Goal: Information Seeking & Learning: Learn about a topic

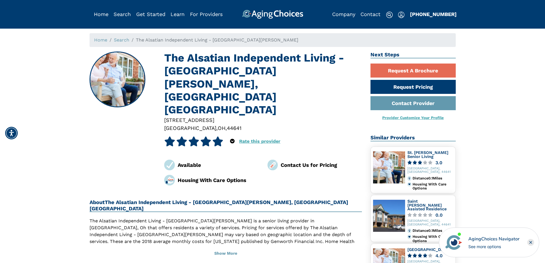
click at [530, 242] on rect "Close" at bounding box center [530, 242] width 7 height 7
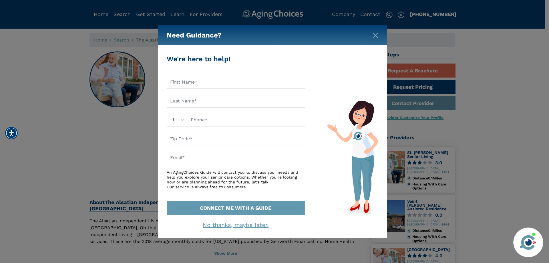
click at [375, 32] on img "Close" at bounding box center [376, 35] width 6 height 6
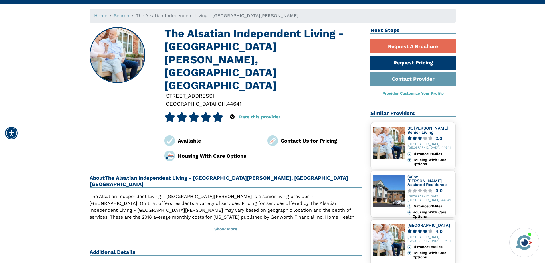
scroll to position [57, 0]
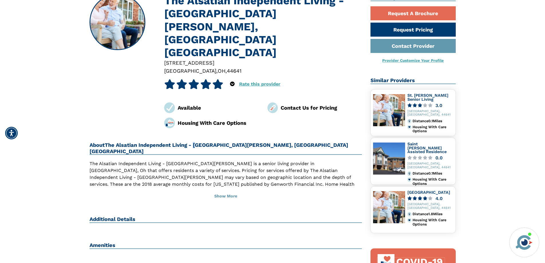
click at [198, 114] on div "The Alsatian Independent Living - St. Joseph Care Center, Louisville OH 2300 Re…" at bounding box center [225, 220] width 281 height 452
click at [202, 142] on div "About The Alsatian Independent Living - St. Joseph Care Center, Louisville OH T…" at bounding box center [226, 172] width 273 height 61
click at [225, 190] on button "Show More" at bounding box center [226, 196] width 273 height 13
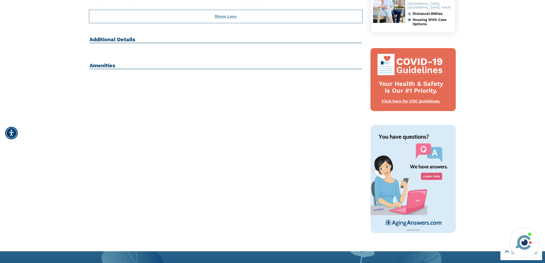
scroll to position [398, 0]
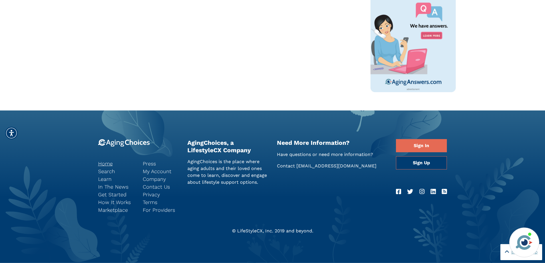
click at [108, 165] on link "Home" at bounding box center [116, 164] width 36 height 8
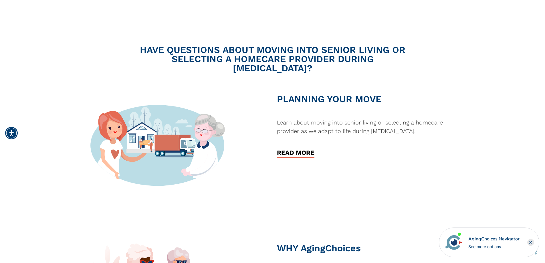
scroll to position [486, 0]
